Goal: Transaction & Acquisition: Purchase product/service

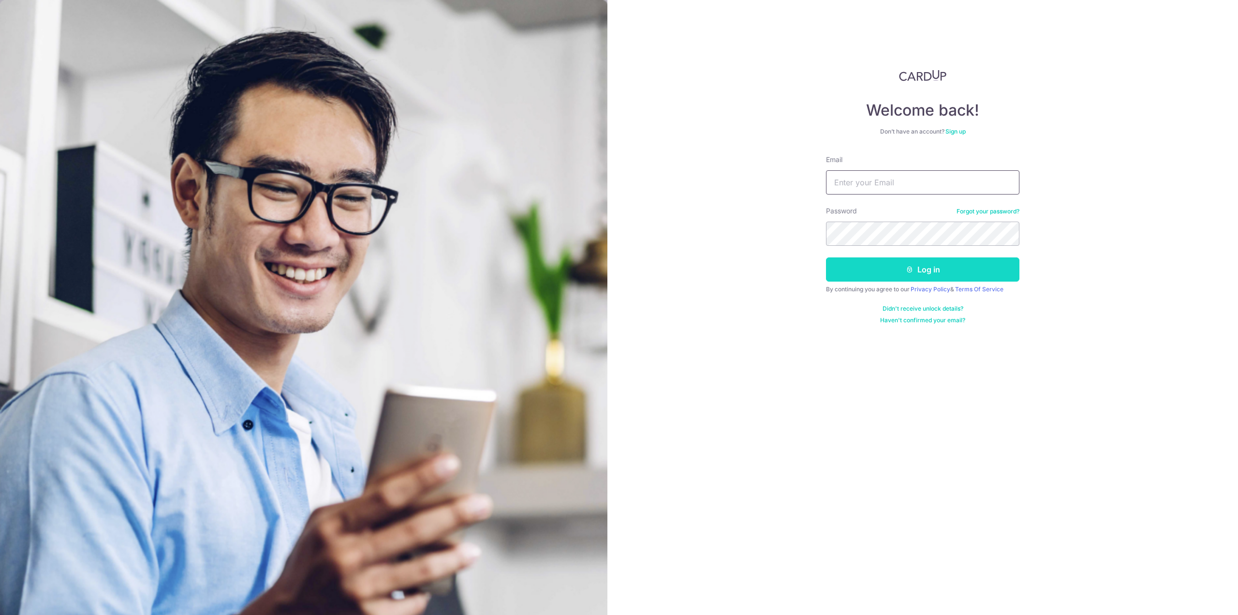
type input "melizzow@gmail.com"
click at [859, 266] on button "Log in" at bounding box center [922, 269] width 193 height 24
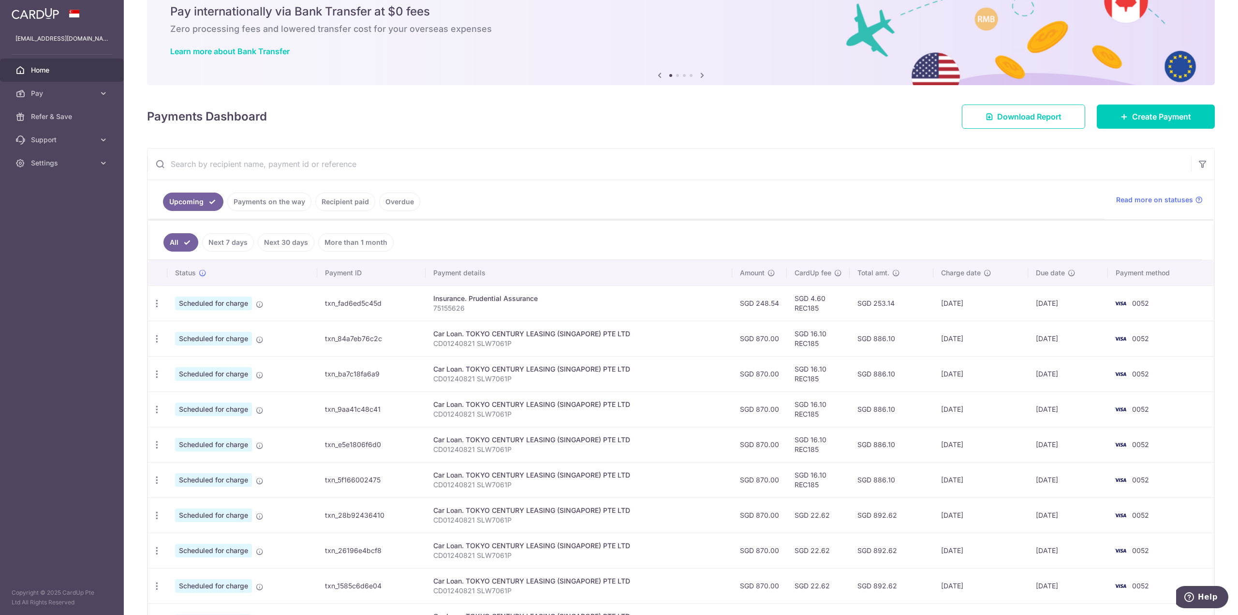
scroll to position [133, 0]
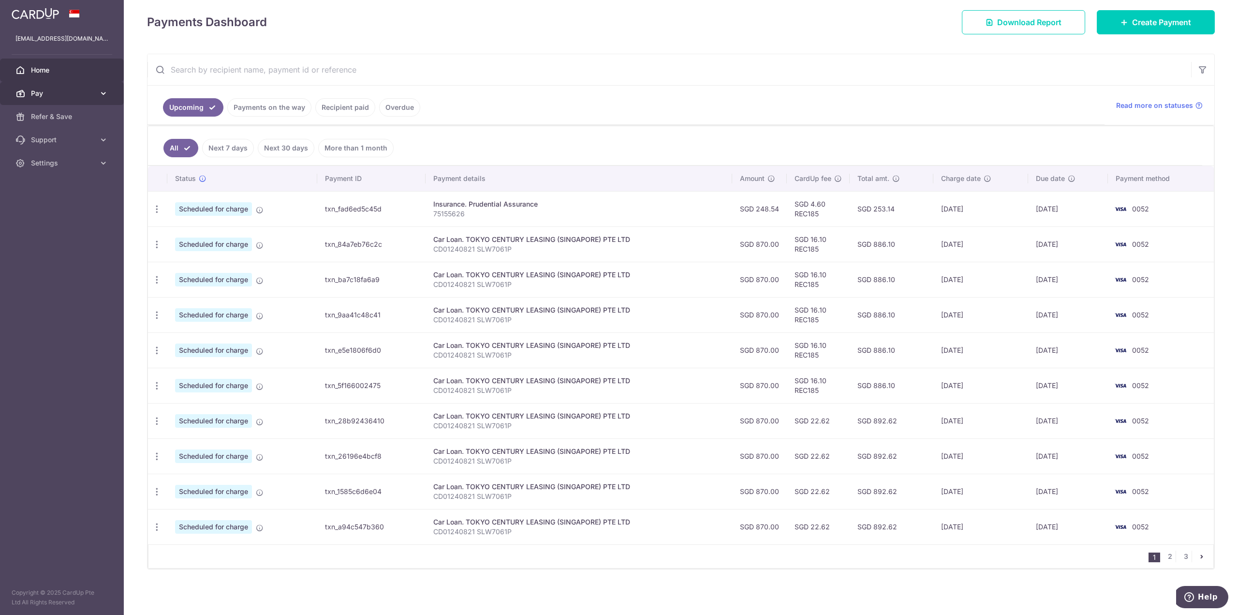
click at [63, 91] on span "Pay" at bounding box center [63, 93] width 64 height 10
click at [66, 120] on span "Payments" at bounding box center [63, 117] width 64 height 10
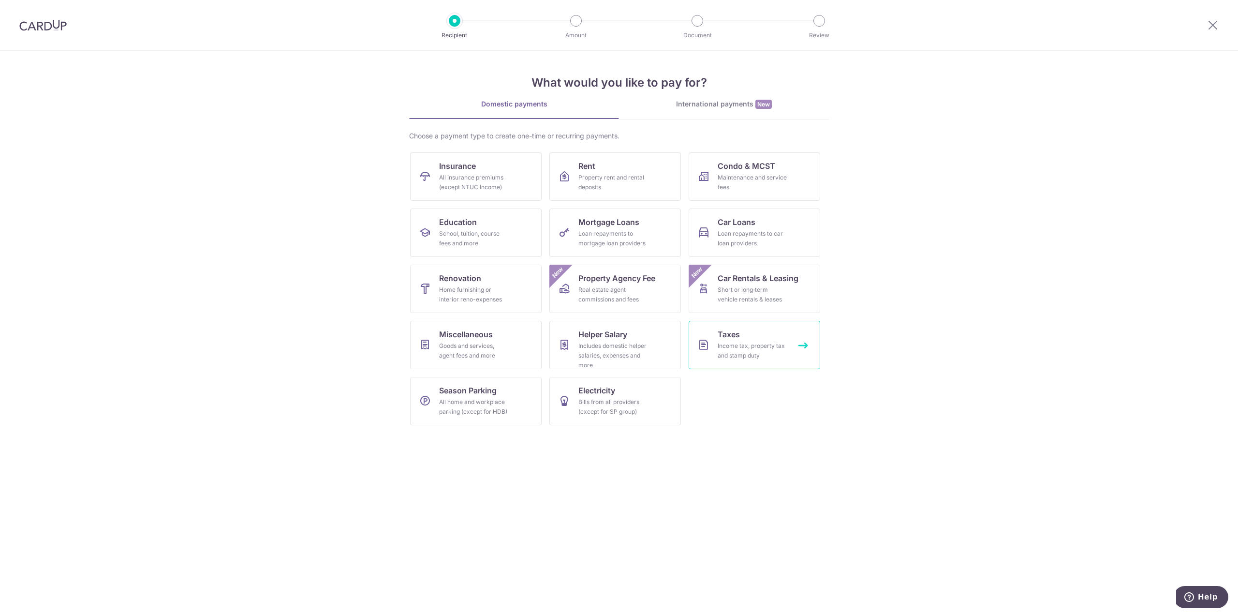
click at [775, 354] on div "Income tax, property tax and stamp duty" at bounding box center [753, 350] width 70 height 19
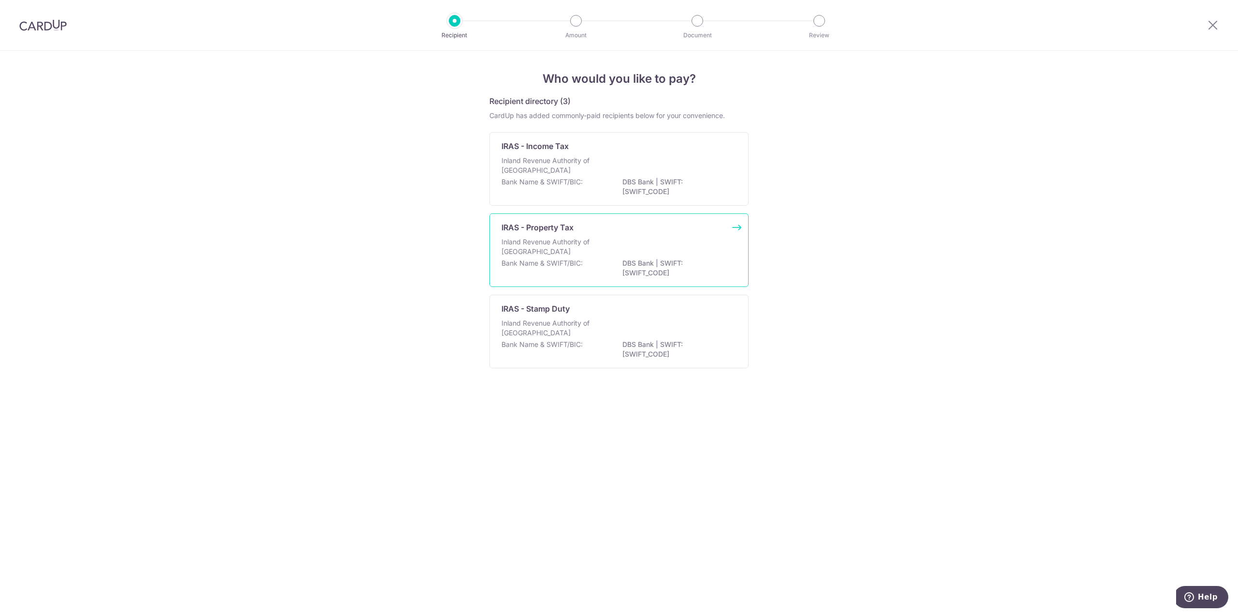
click at [547, 249] on p "Inland Revenue Authority of Singapore" at bounding box center [552, 246] width 103 height 19
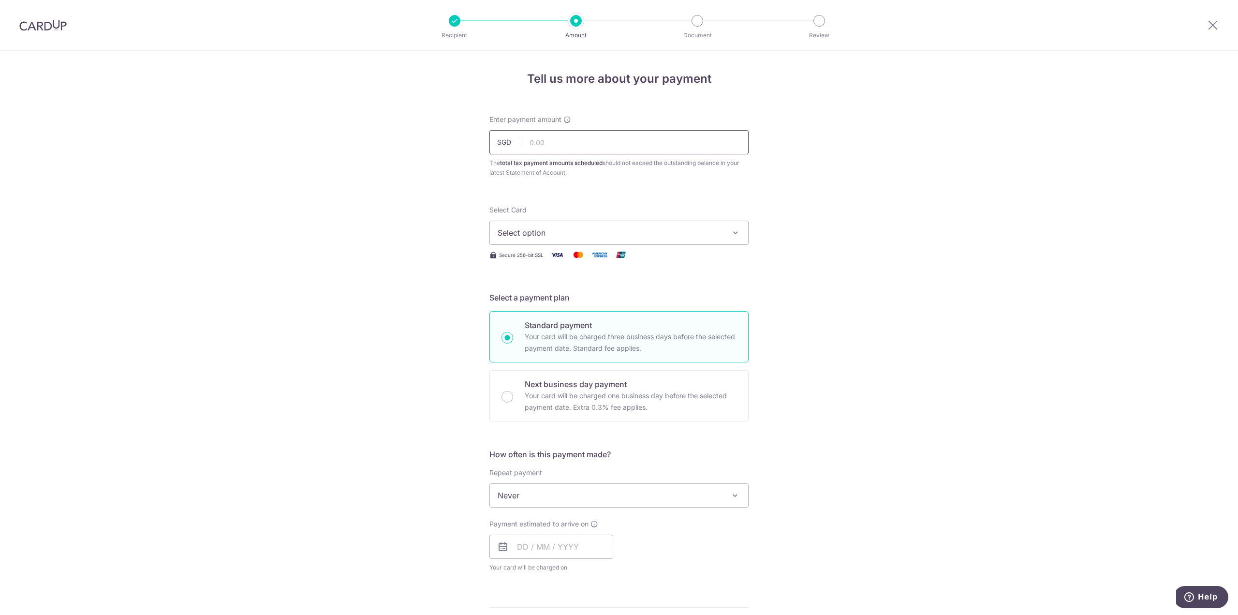
click at [602, 149] on input "text" at bounding box center [618, 142] width 259 height 24
type input "102.00"
click at [347, 175] on div "Tell us more about your payment Enter payment amount SGD 102.00 102.00 The tota…" at bounding box center [619, 500] width 1238 height 898
click at [558, 234] on span "Select option" at bounding box center [610, 233] width 225 height 12
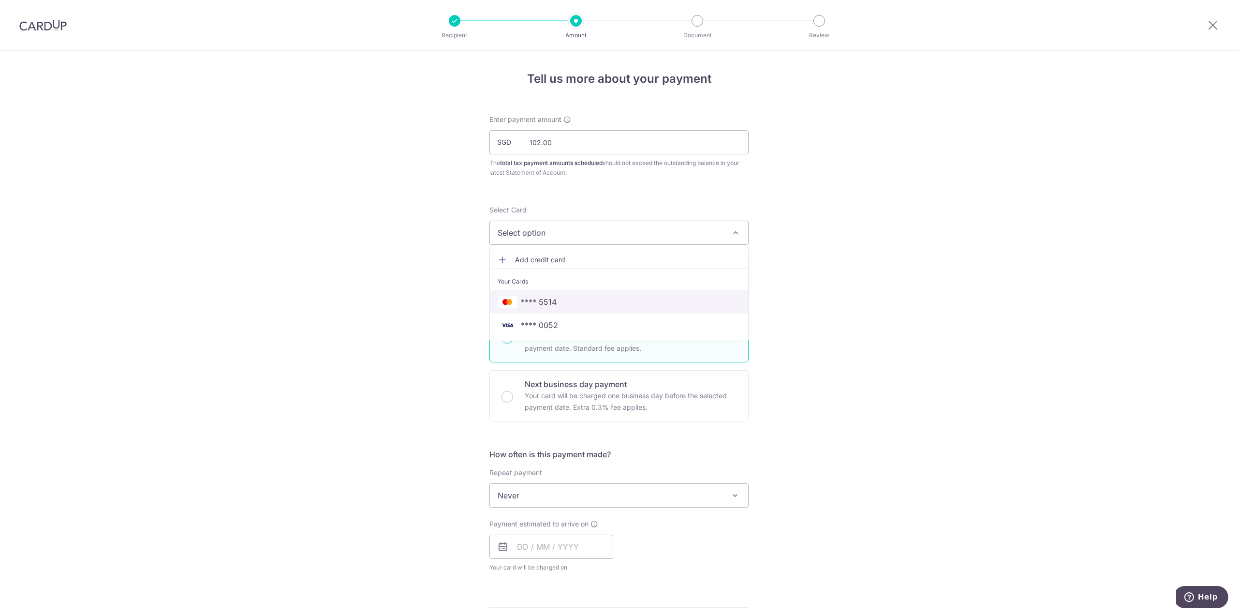
click at [623, 305] on span "**** 5514" at bounding box center [619, 302] width 243 height 12
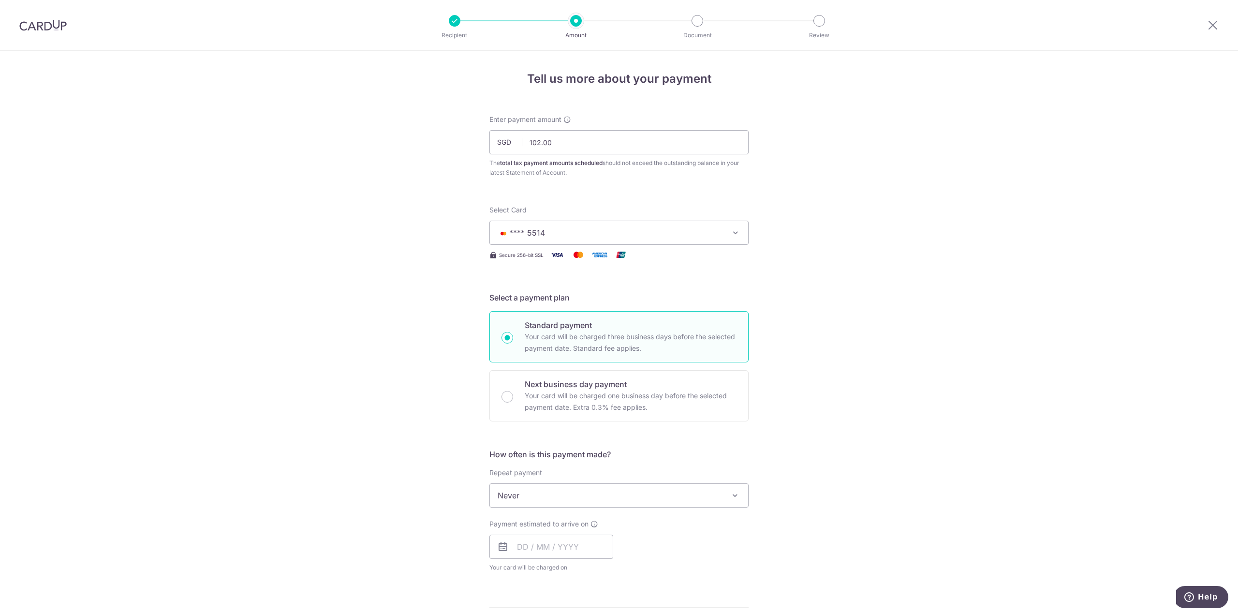
click at [833, 322] on div "Tell us more about your payment Enter payment amount SGD 102.00 102.00 The tota…" at bounding box center [619, 520] width 1238 height 938
click at [651, 217] on div "Select Card **** 5514 Add credit card Your Cards **** 5514 **** 0052" at bounding box center [618, 225] width 259 height 40
click at [654, 230] on span "**** 5514" at bounding box center [610, 233] width 225 height 12
drag, startPoint x: 553, startPoint y: 326, endPoint x: 635, endPoint y: 330, distance: 82.3
click at [553, 325] on span "**** 0052" at bounding box center [539, 325] width 37 height 12
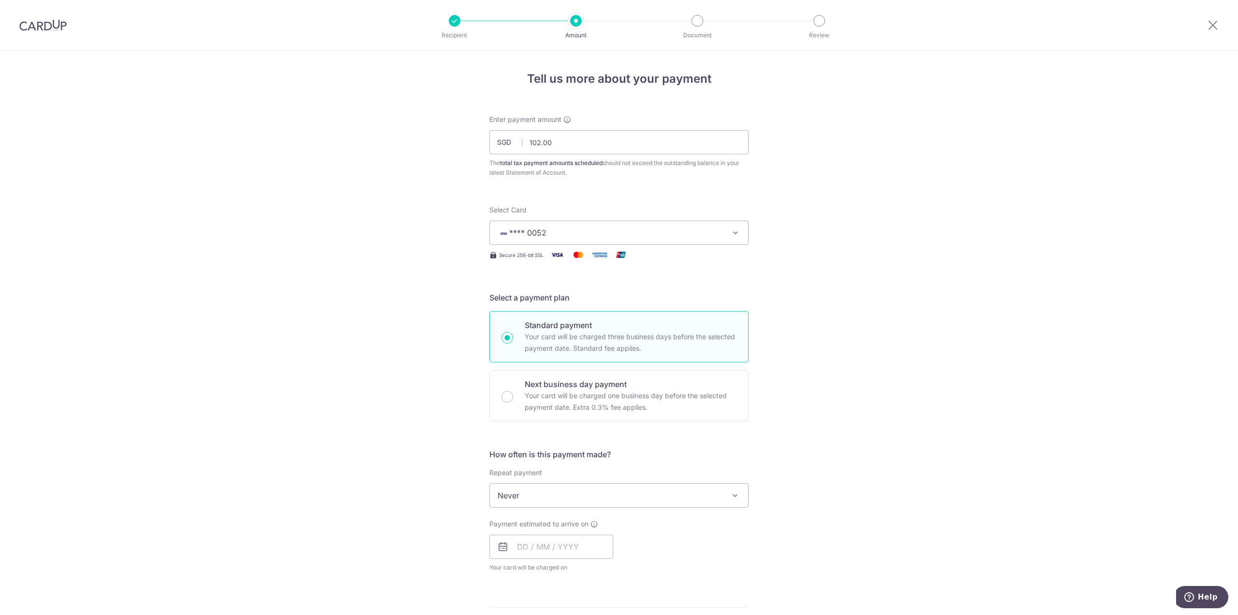
click at [831, 328] on div "Tell us more about your payment Enter payment amount SGD 102.00 102.00 The tota…" at bounding box center [619, 520] width 1238 height 938
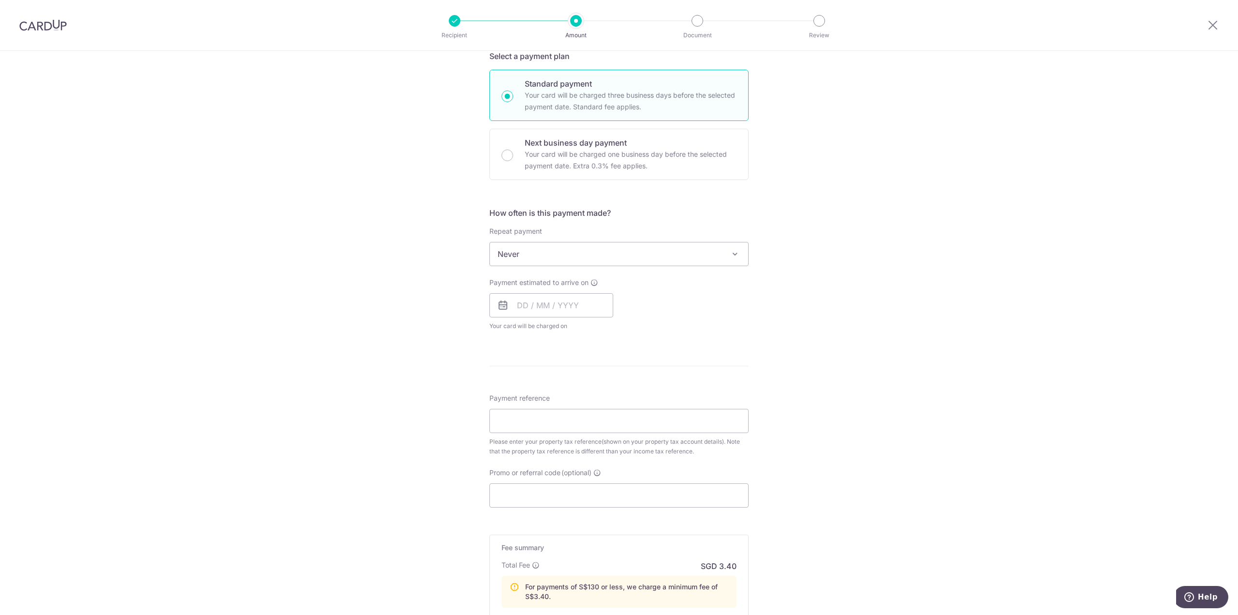
scroll to position [242, 0]
click at [584, 299] on input "text" at bounding box center [551, 305] width 124 height 24
click at [720, 299] on div "Payment estimated to arrive on Prev Next Sep Oct Nov Dec 2025 2026 Sun Mon Tue …" at bounding box center [619, 303] width 271 height 53
click at [574, 302] on input "text" at bounding box center [551, 305] width 124 height 24
click at [528, 395] on link "8" at bounding box center [528, 392] width 15 height 15
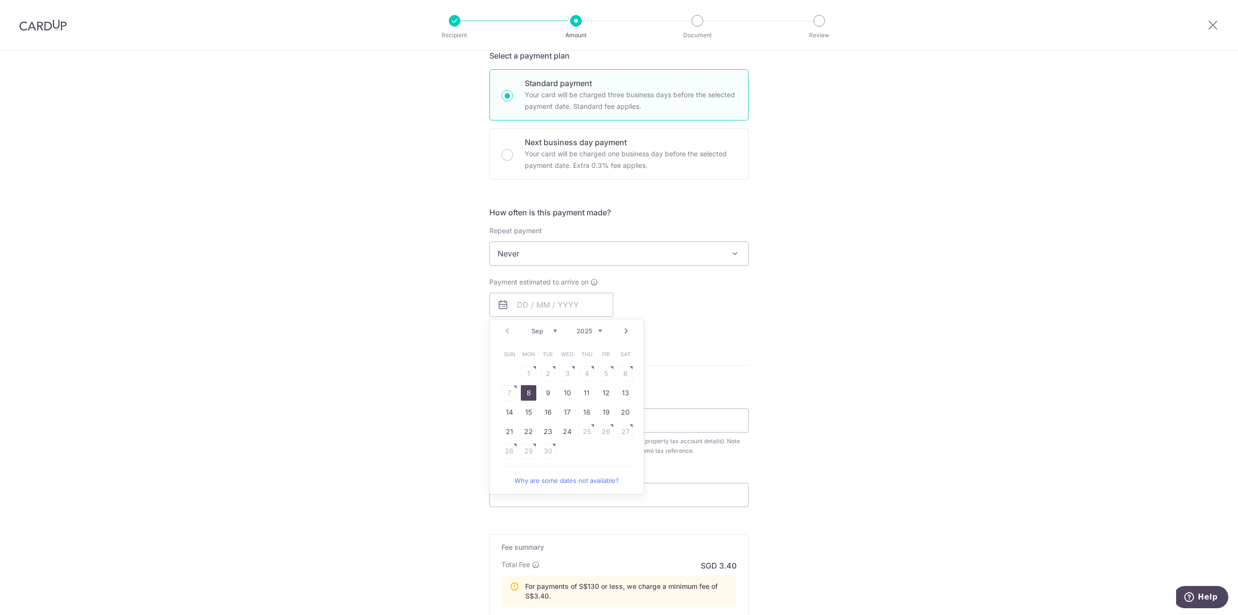
type input "[DATE]"
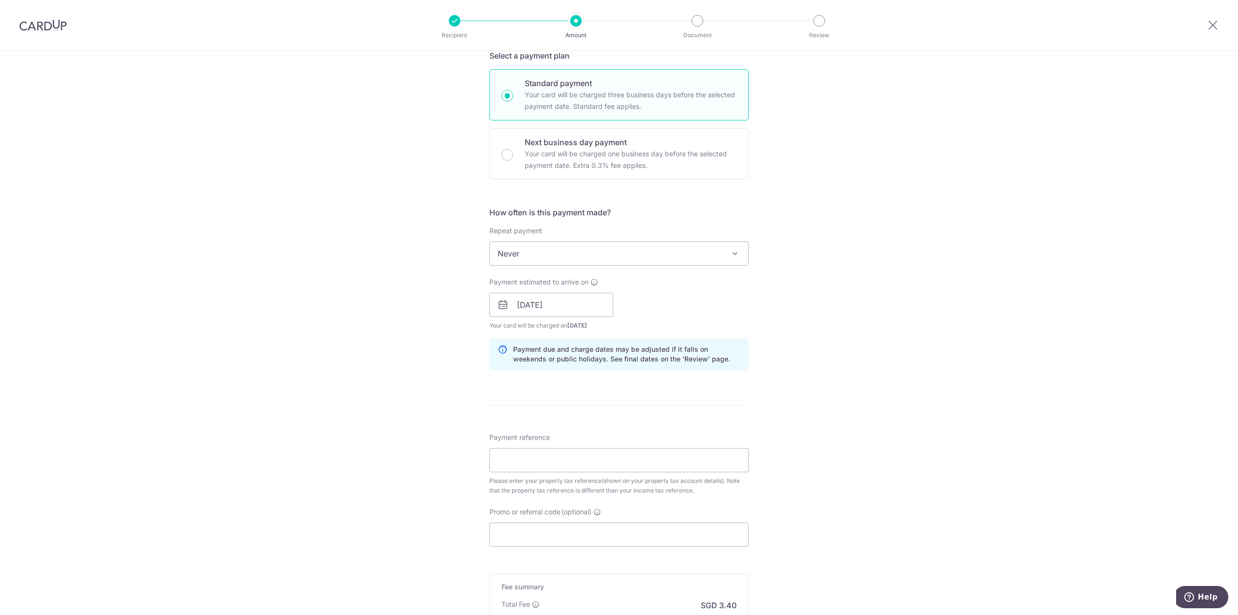
click at [831, 382] on div "Tell us more about your payment Enter payment amount SGD 102.00 102.00 The tota…" at bounding box center [619, 297] width 1238 height 977
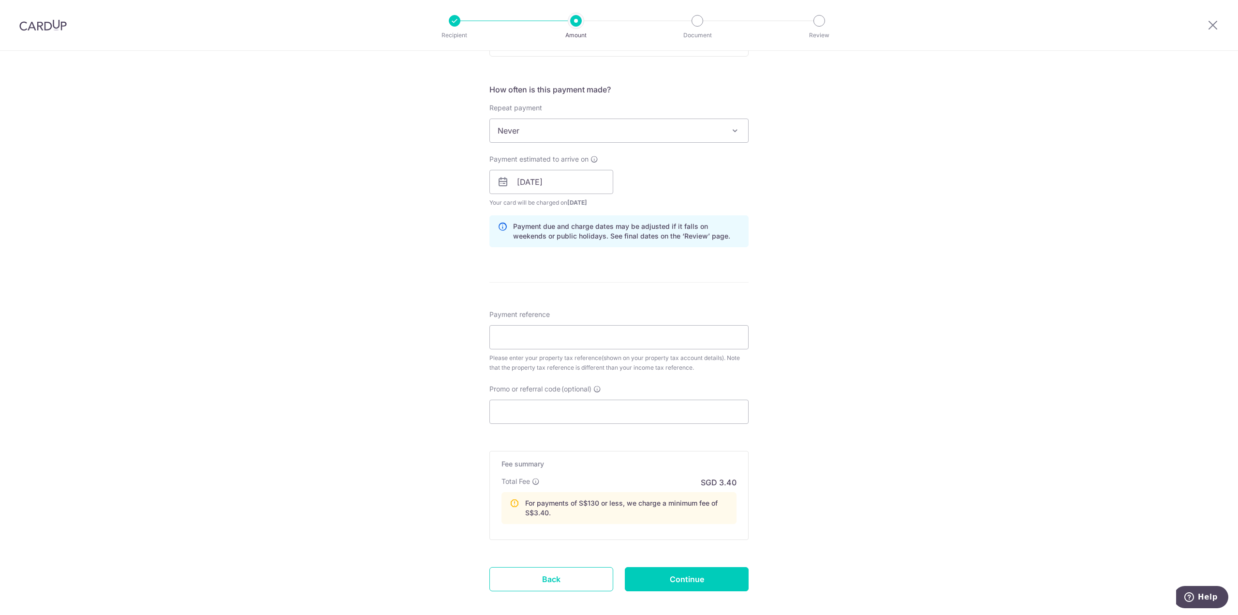
scroll to position [387, 0]
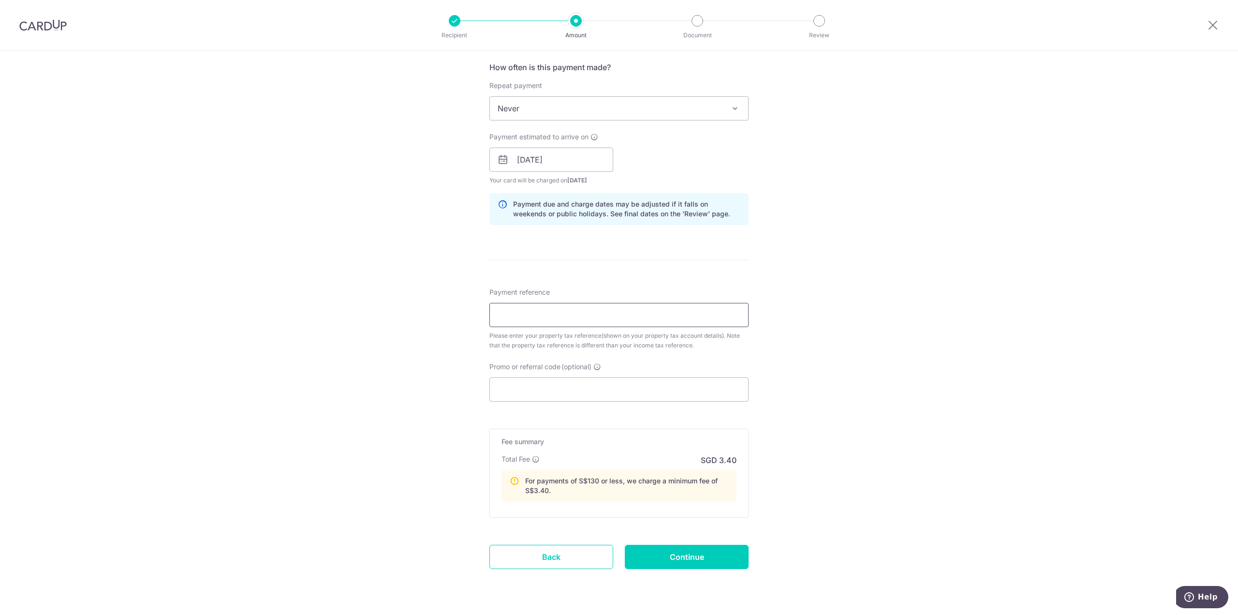
click at [598, 308] on input "Payment reference" at bounding box center [618, 315] width 259 height 24
paste input "5359094U"
type input "5359094U"
click at [847, 291] on div "Tell us more about your payment Enter payment amount SGD 102.00 102.00 The tota…" at bounding box center [619, 152] width 1238 height 977
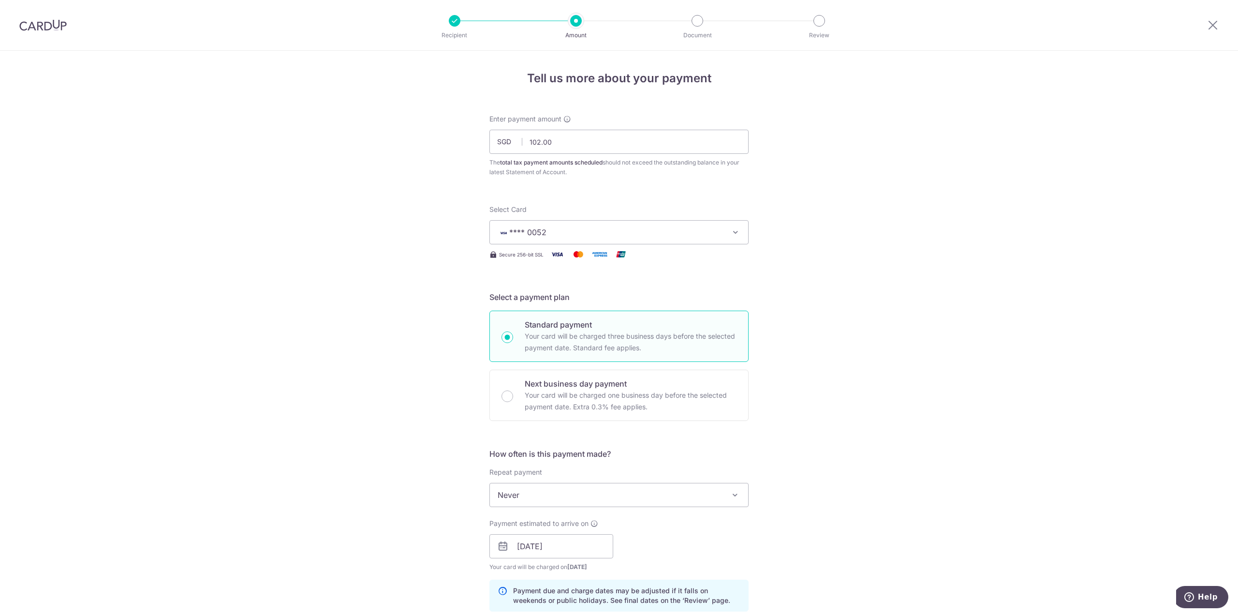
scroll to position [0, 0]
drag, startPoint x: 542, startPoint y: 146, endPoint x: 500, endPoint y: 166, distance: 46.1
click at [489, 149] on input "102.00" at bounding box center [618, 142] width 259 height 24
type input "76.50"
click at [820, 354] on div "Tell us more about your payment Enter payment amount SGD 76.50 102.00 The total…" at bounding box center [619, 539] width 1238 height 977
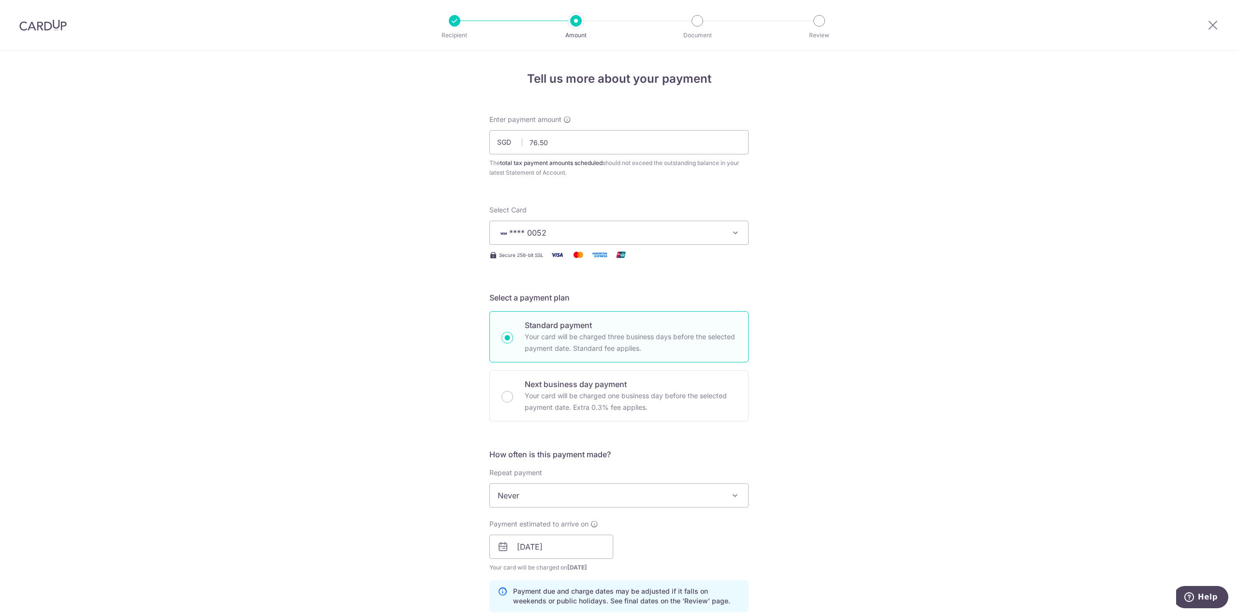
click at [824, 293] on div "Tell us more about your payment Enter payment amount SGD 76.50 76.50 The total …" at bounding box center [619, 539] width 1238 height 977
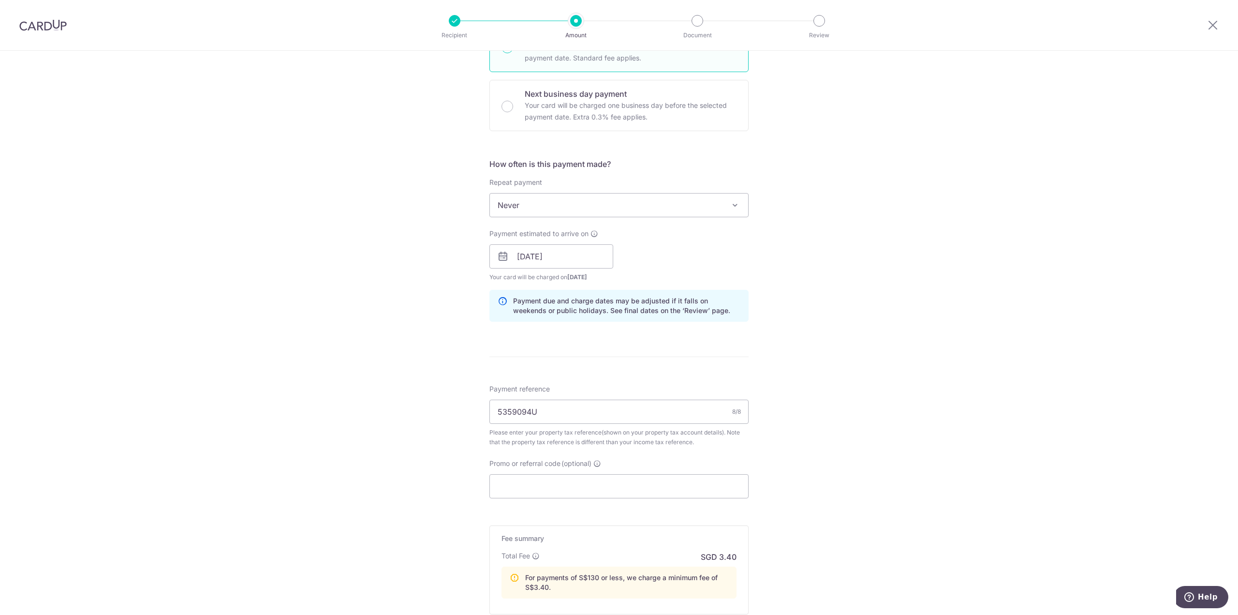
scroll to position [413, 0]
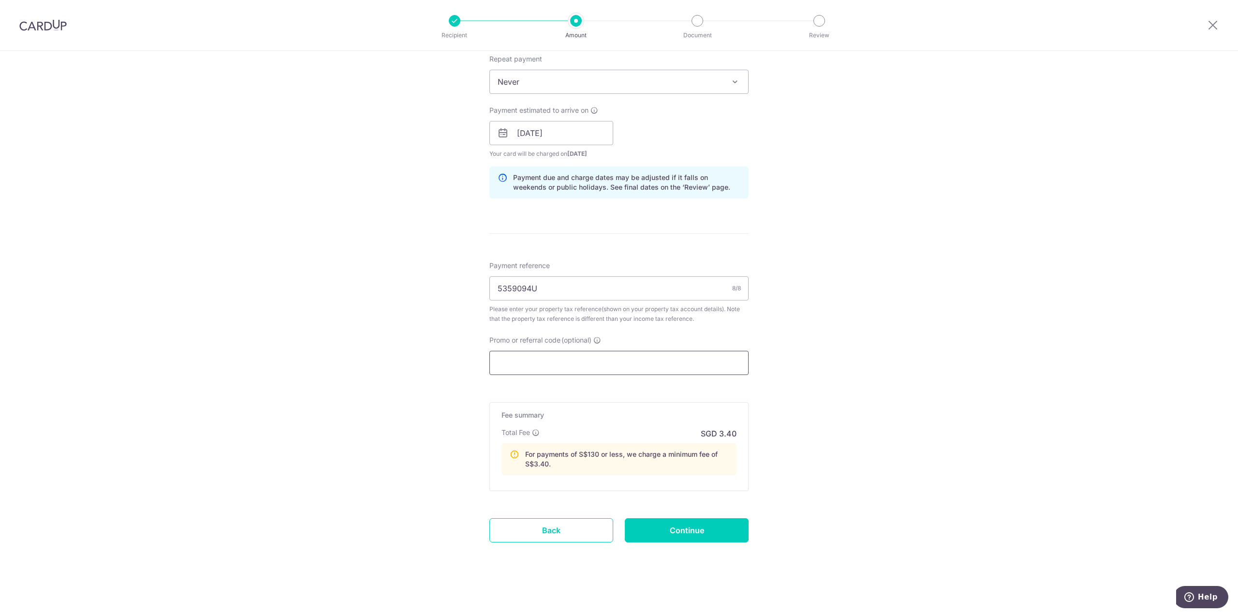
click at [573, 364] on input "Promo or referral code (optional)" at bounding box center [618, 363] width 259 height 24
paste input "VTAX25ONE"
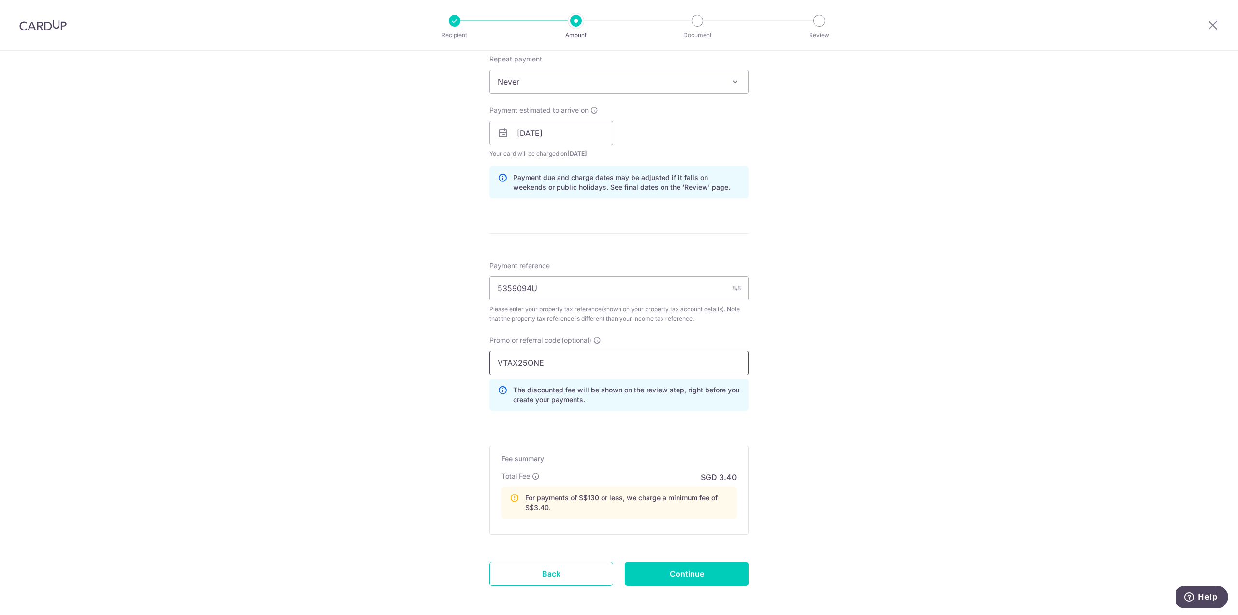
type input "VTAX25ONE"
click at [773, 418] on div "Tell us more about your payment Enter payment amount SGD 76.50 76.50 The total …" at bounding box center [619, 147] width 1238 height 1021
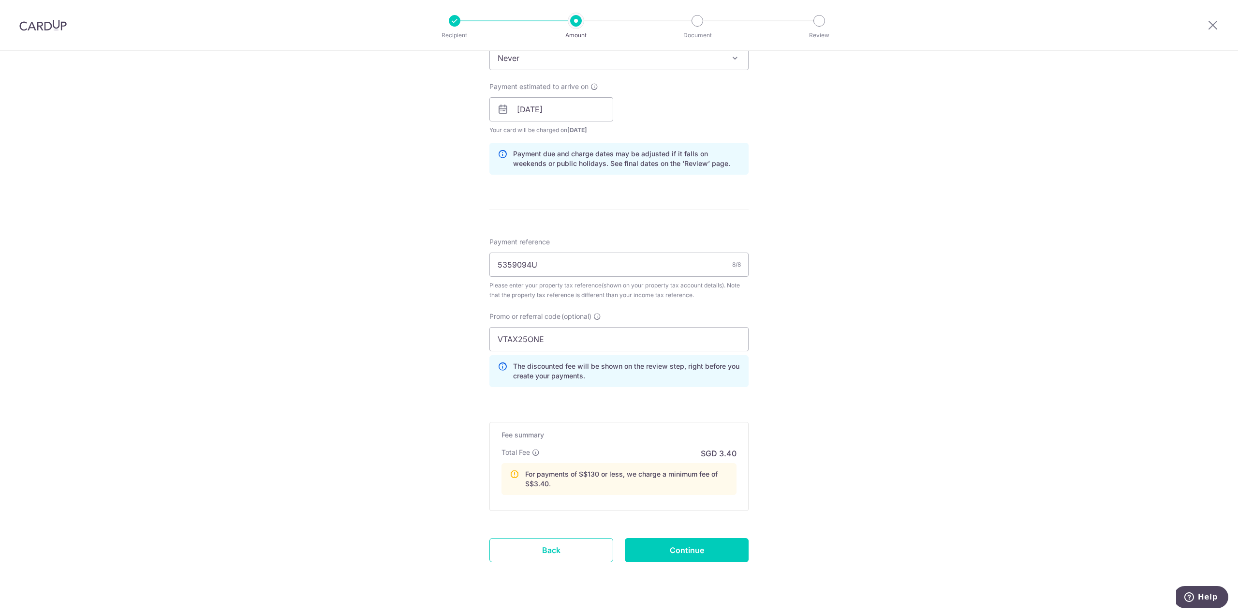
scroll to position [457, 0]
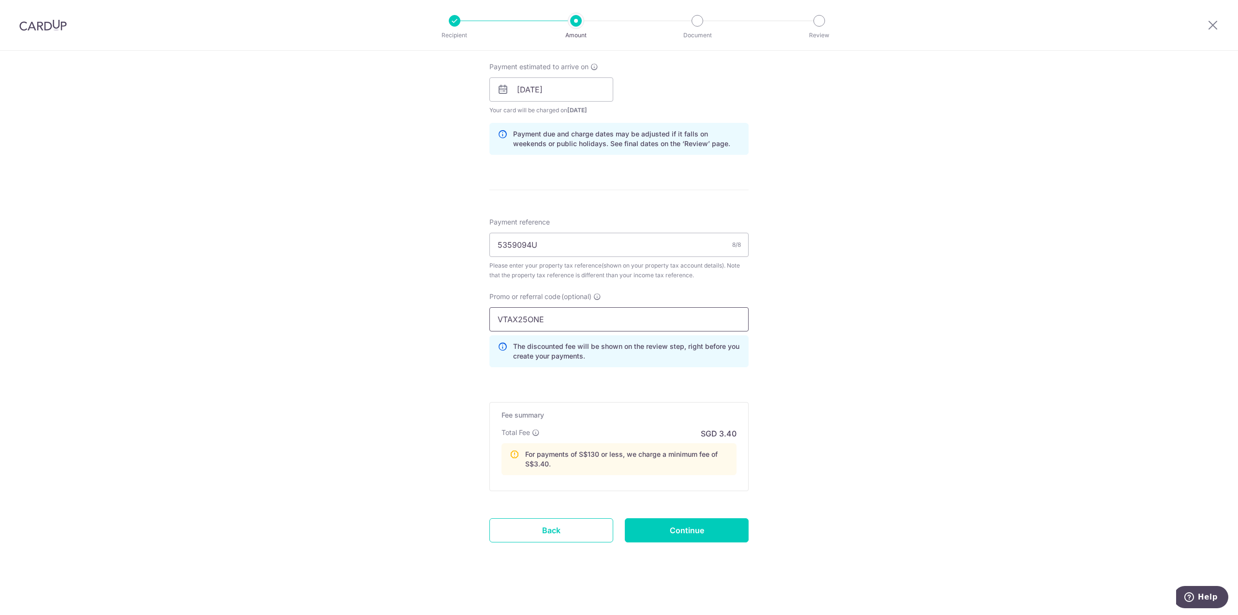
drag, startPoint x: 551, startPoint y: 323, endPoint x: 455, endPoint y: 350, distance: 100.2
click at [423, 318] on div "Tell us more about your payment Enter payment amount SGD 76.50 76.50 The total …" at bounding box center [619, 104] width 1238 height 1021
click at [692, 532] on input "Continue" at bounding box center [687, 530] width 124 height 24
type input "Create Schedule"
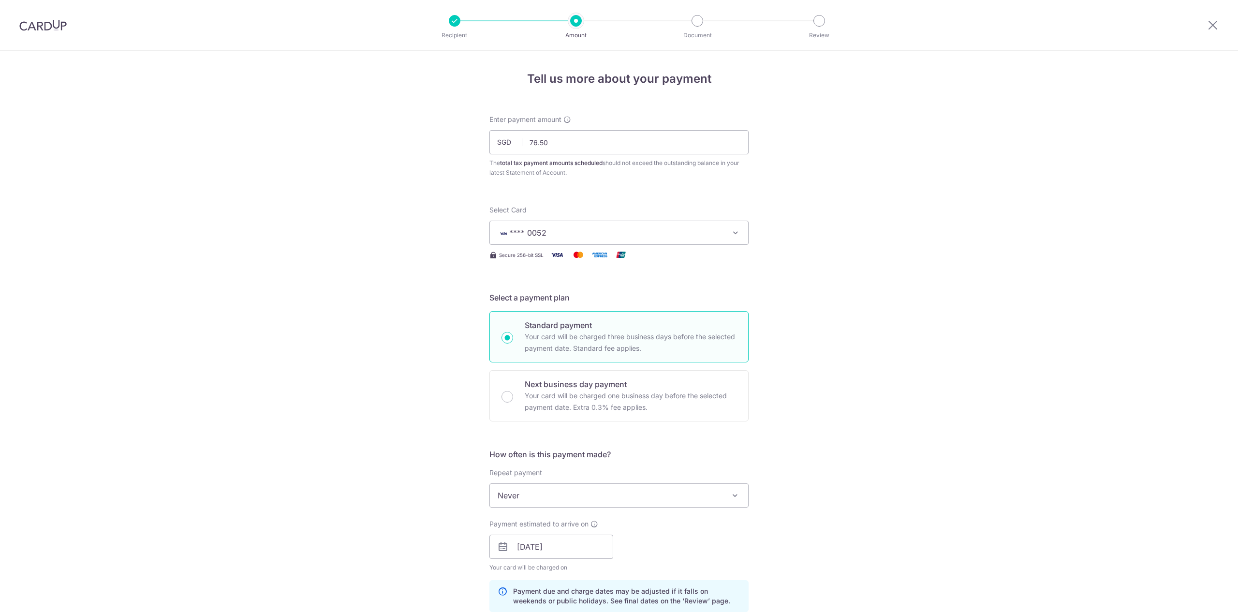
scroll to position [470, 0]
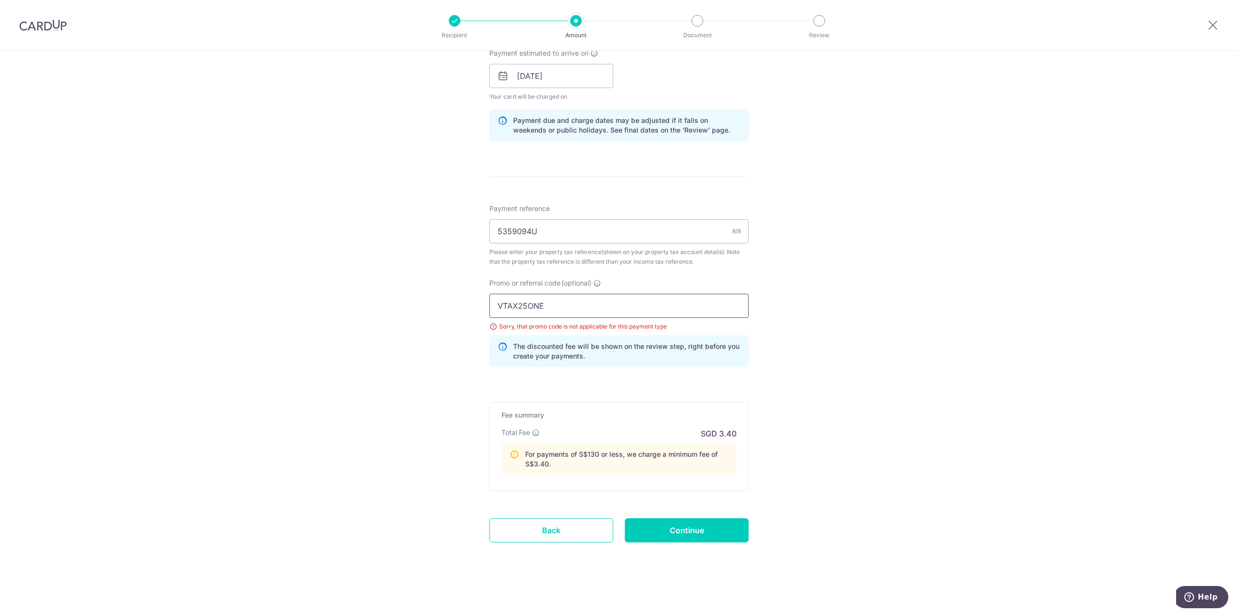
drag, startPoint x: 562, startPoint y: 316, endPoint x: 425, endPoint y: 313, distance: 136.9
click at [425, 311] on div "Tell us more about your payment Enter payment amount SGD 76.50 76.50 The total …" at bounding box center [619, 97] width 1238 height 1034
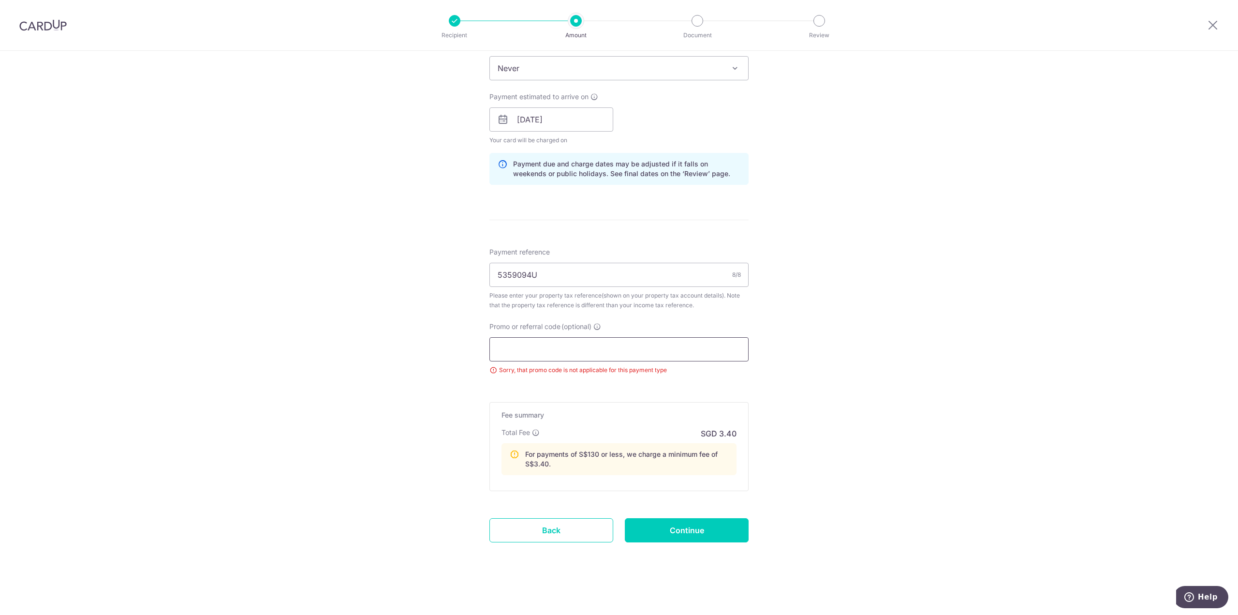
scroll to position [427, 0]
drag, startPoint x: 879, startPoint y: 438, endPoint x: 869, endPoint y: 439, distance: 10.2
click at [879, 438] on div "Tell us more about your payment Enter payment amount SGD 76.50 76.50 The total …" at bounding box center [619, 119] width 1238 height 991
click at [729, 526] on input "Continue" at bounding box center [687, 530] width 124 height 24
type input "Update Schedule"
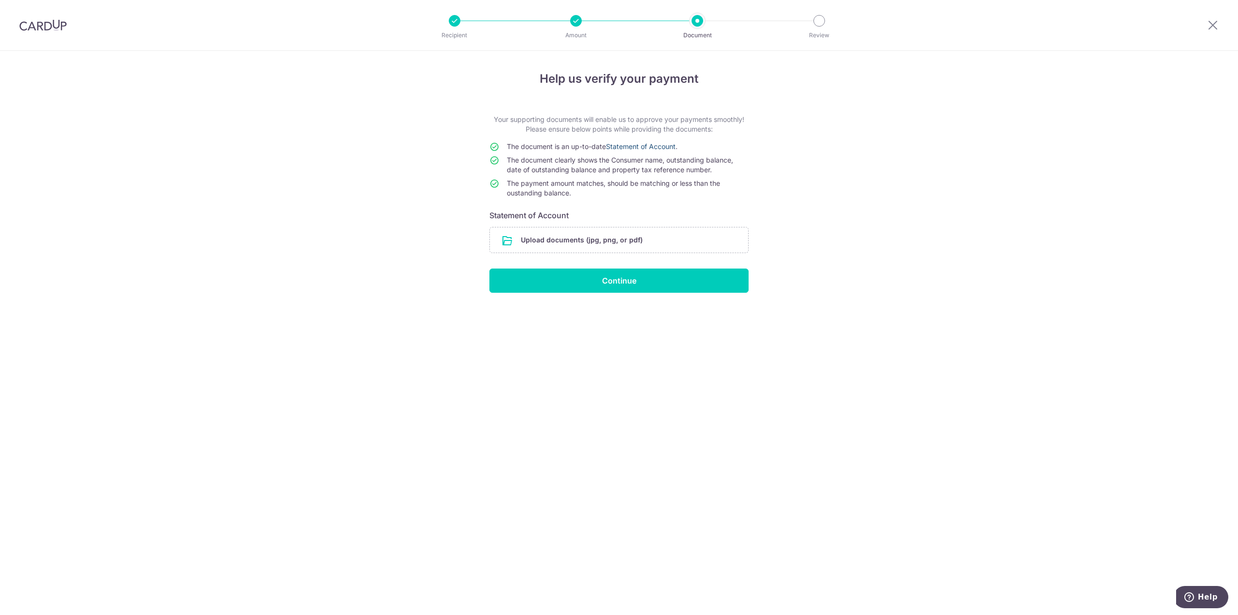
click at [646, 150] on link "Statement of Account" at bounding box center [641, 146] width 70 height 8
click at [640, 239] on input "file" at bounding box center [619, 239] width 258 height 25
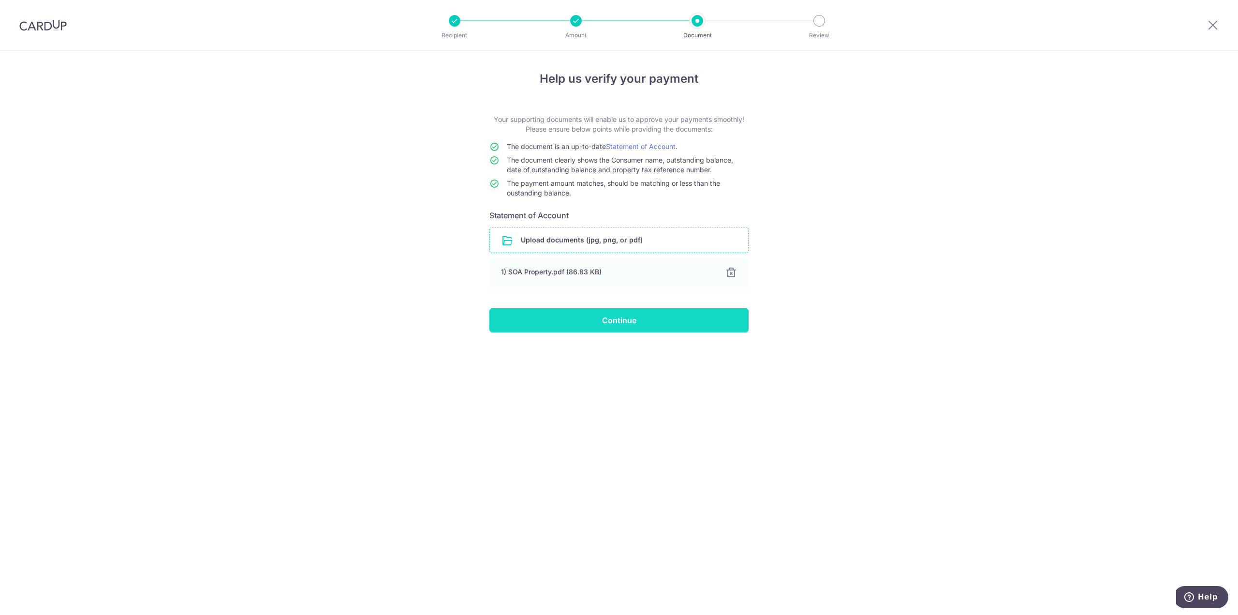
click at [629, 322] on input "Continue" at bounding box center [618, 320] width 259 height 24
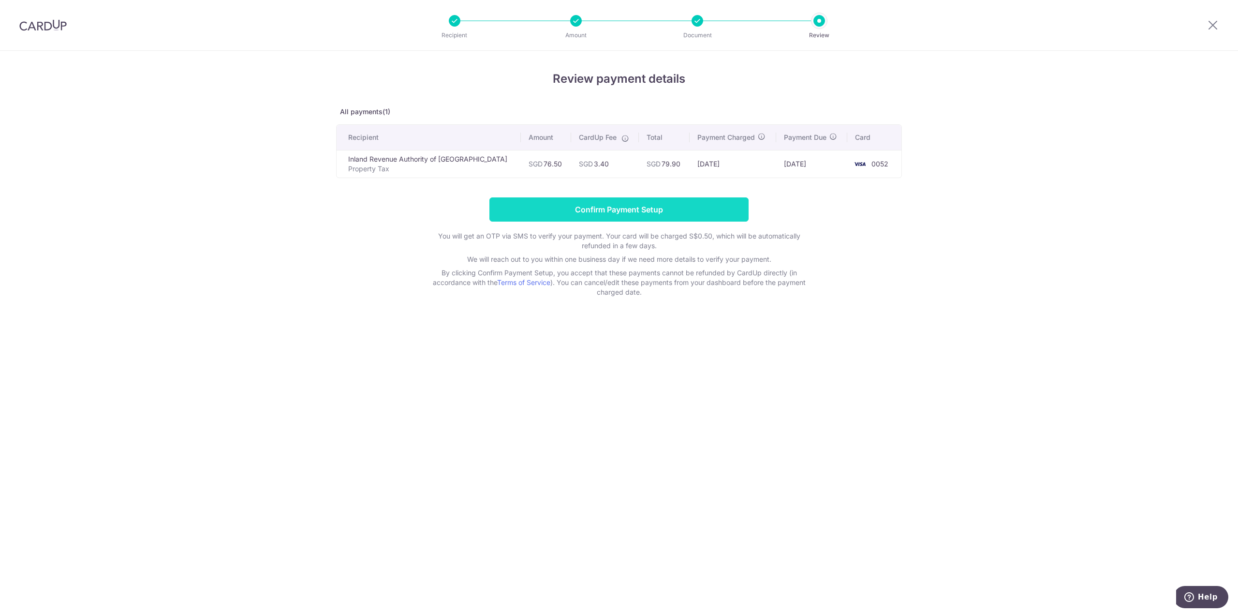
click at [685, 207] on input "Confirm Payment Setup" at bounding box center [618, 209] width 259 height 24
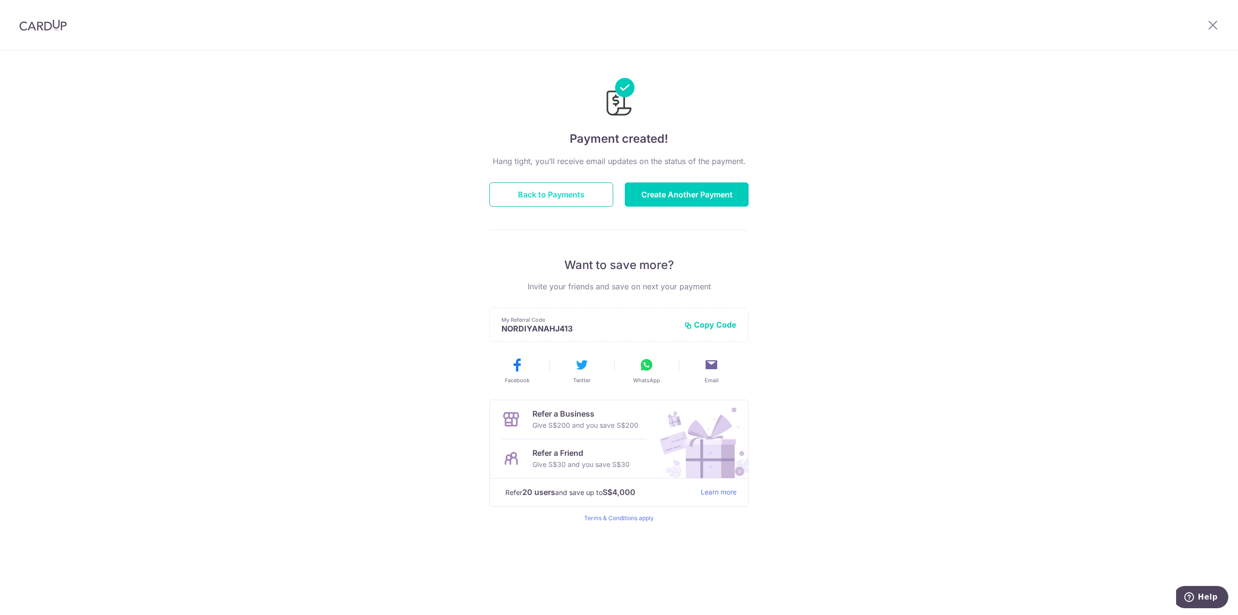
click at [578, 185] on button "Back to Payments" at bounding box center [551, 194] width 124 height 24
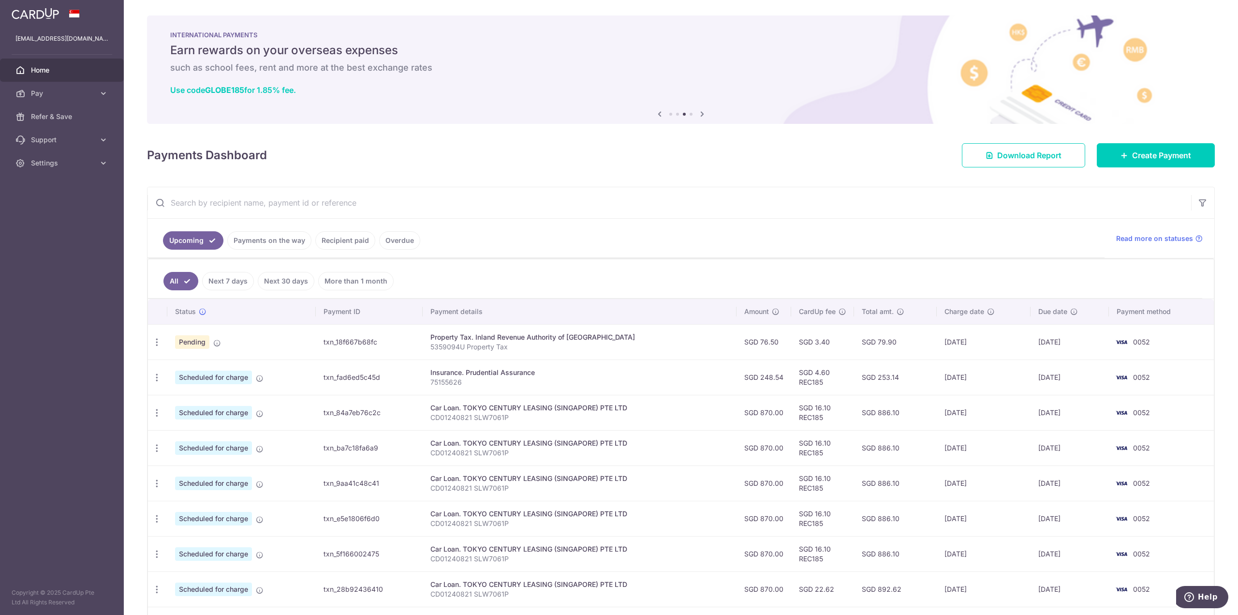
click at [28, 69] on link "Home" at bounding box center [62, 70] width 124 height 23
